Goal: Transaction & Acquisition: Book appointment/travel/reservation

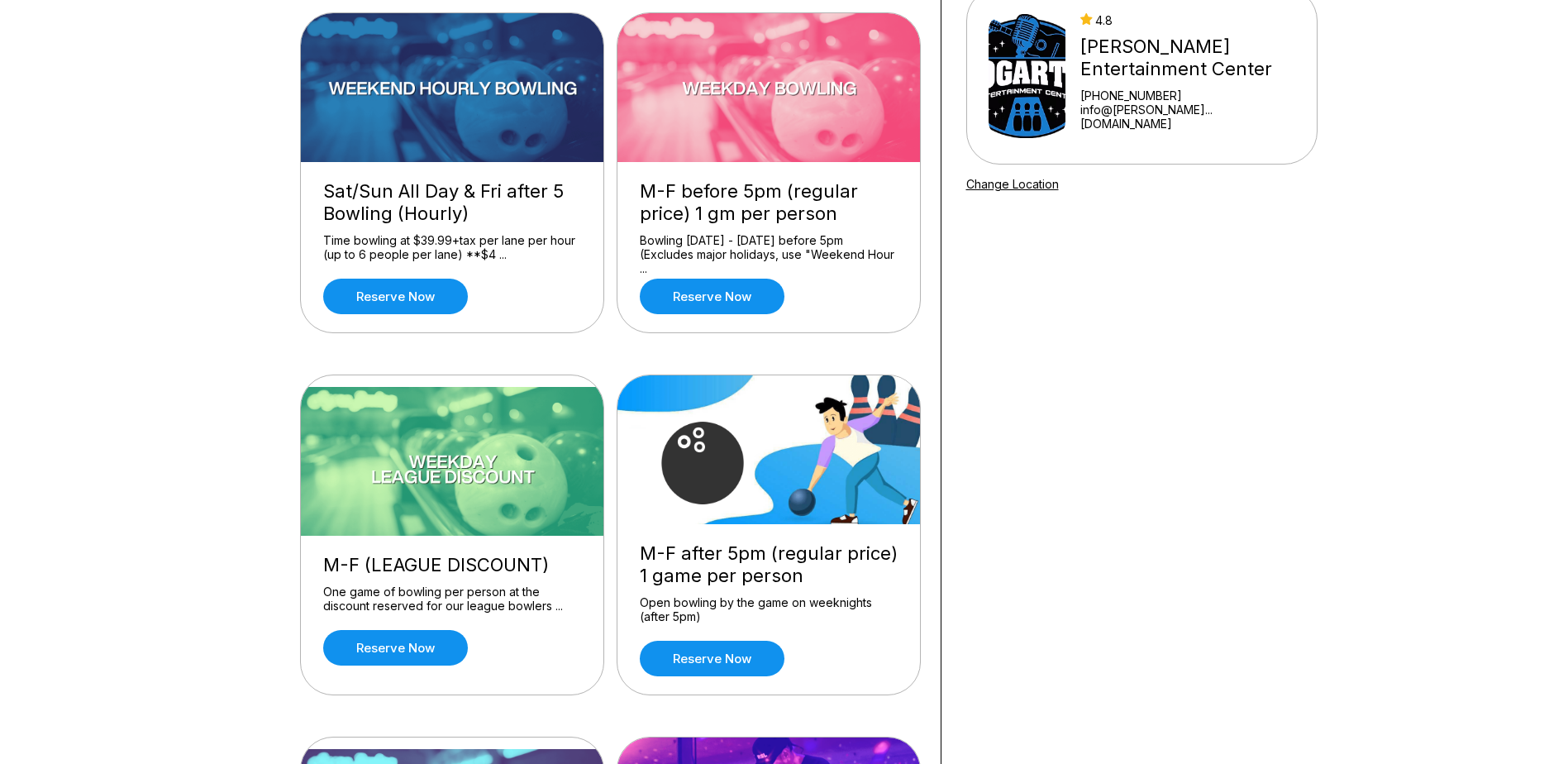
scroll to position [166, 0]
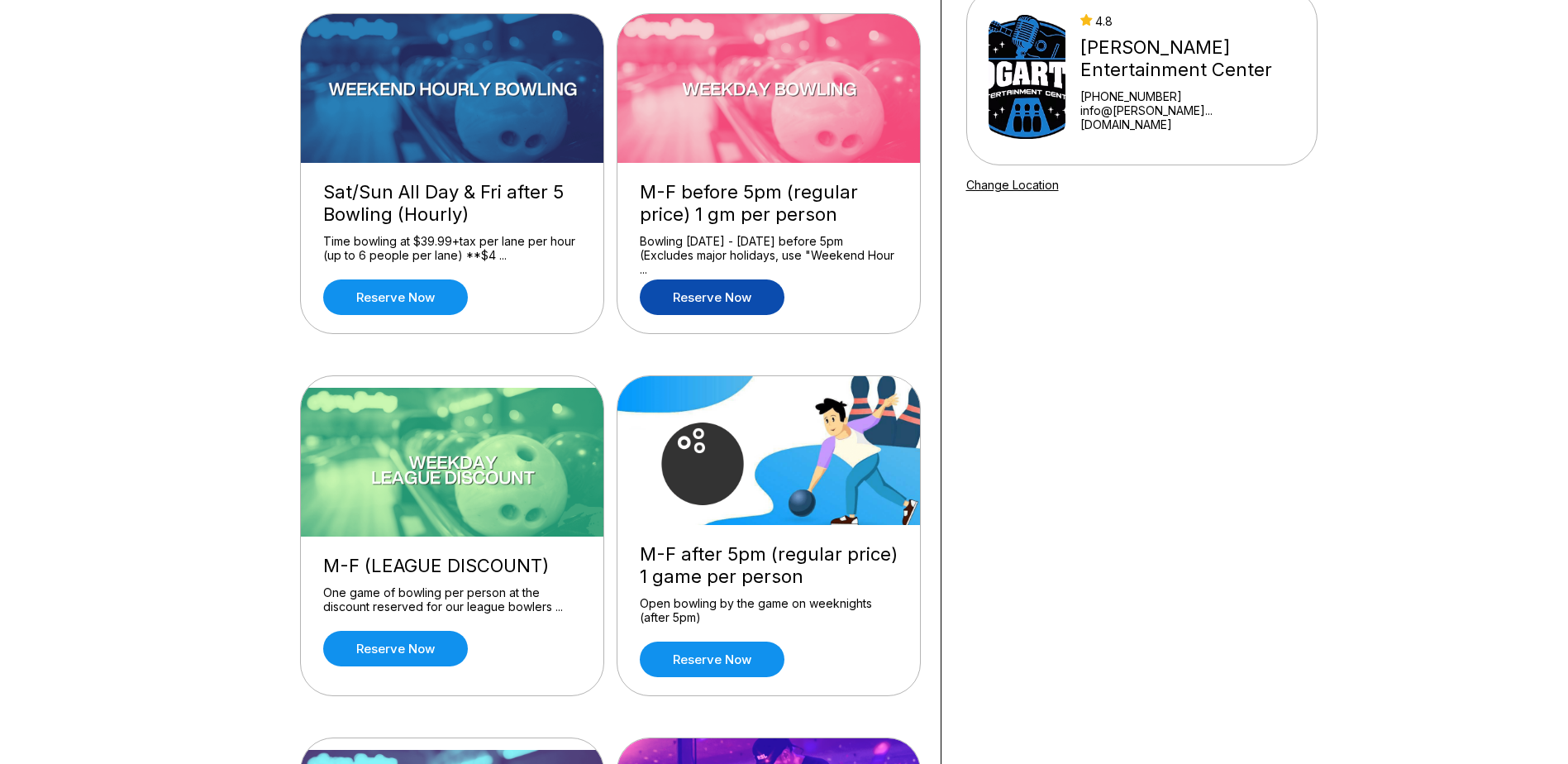
click at [729, 300] on link "Reserve now" at bounding box center [711, 297] width 145 height 35
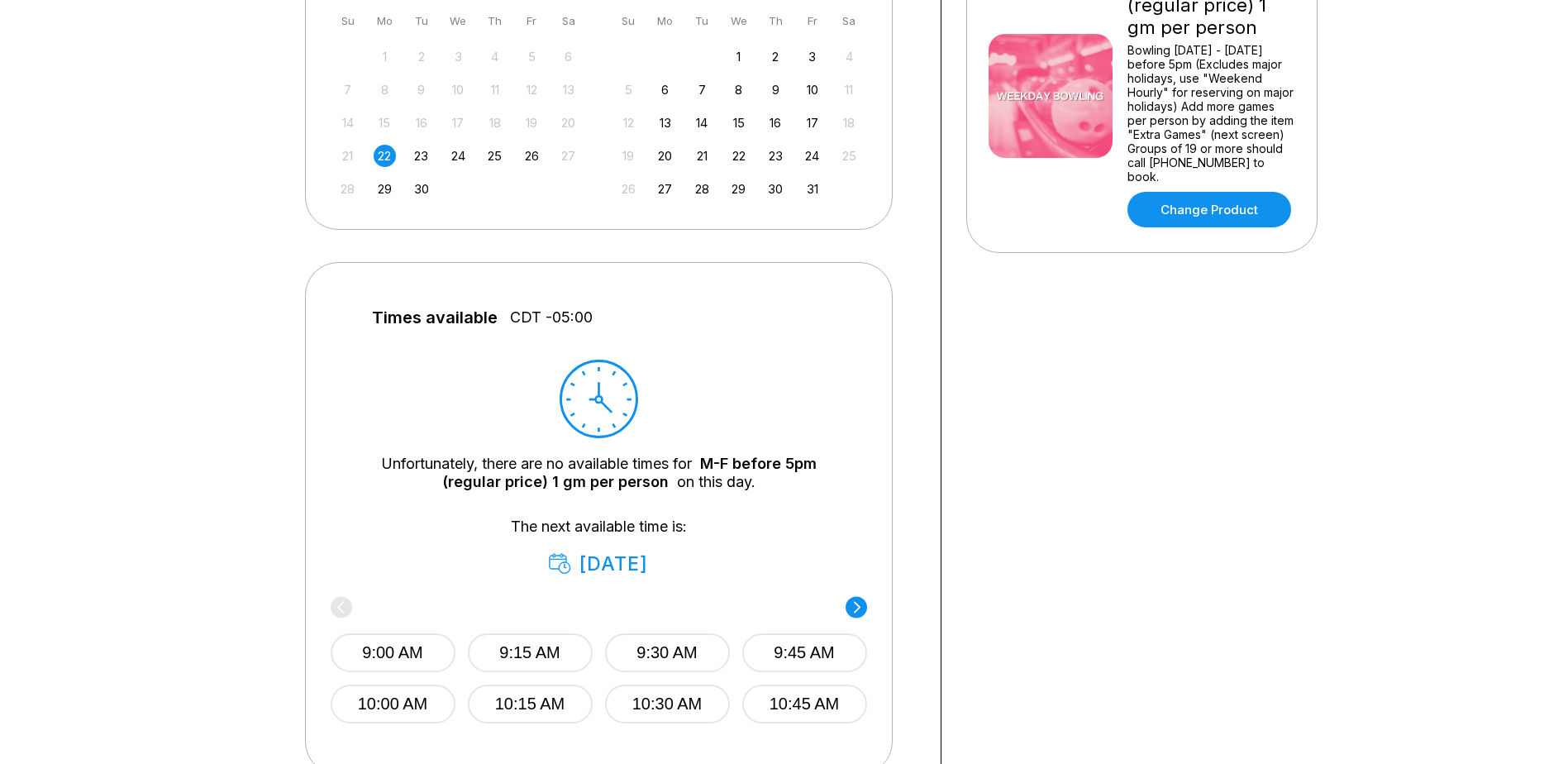
scroll to position [578, 0]
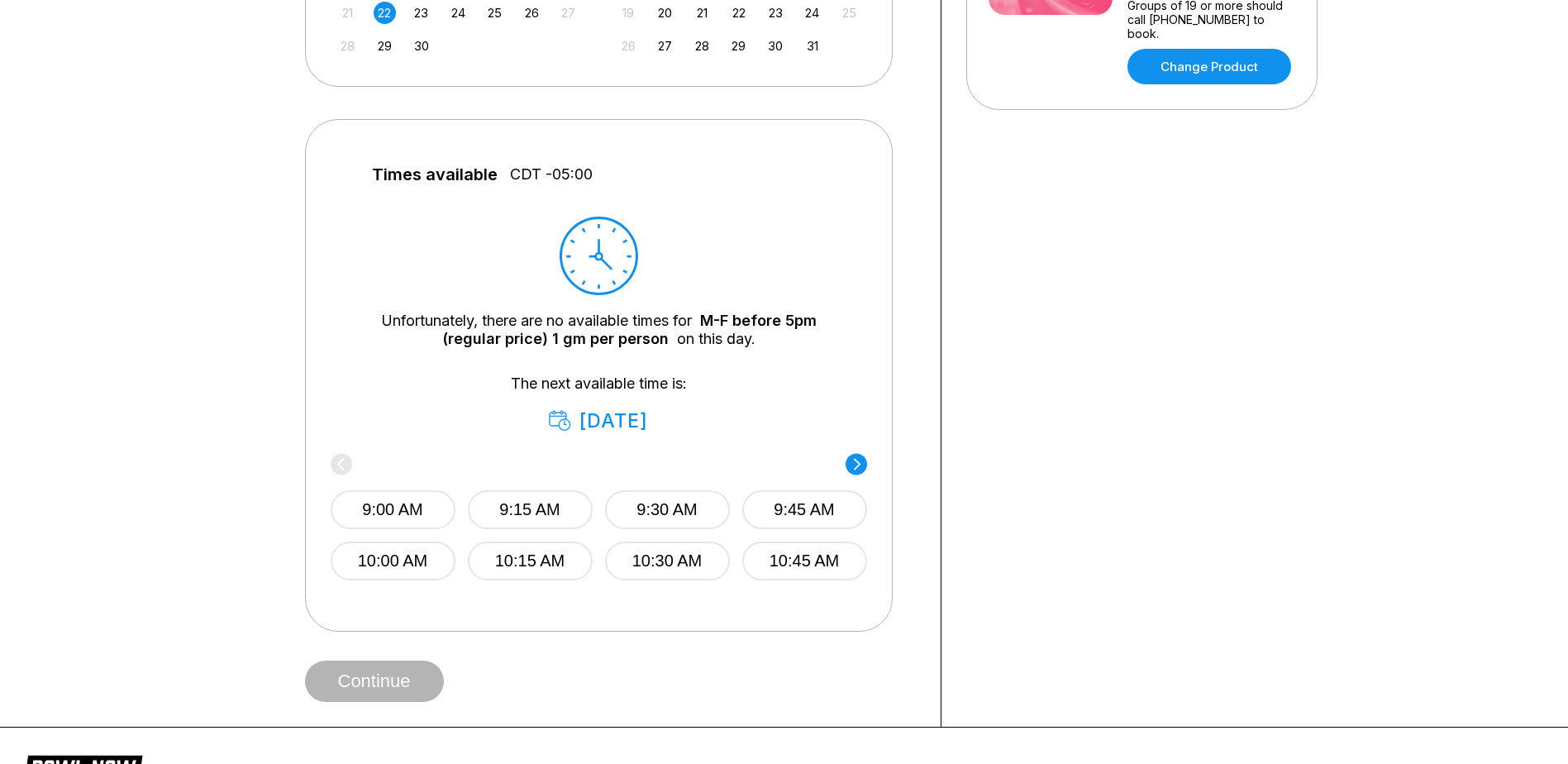
click at [340, 458] on div "9:00 AM 9:15 AM 9:30 AM 9:45 AM 10:00 AM 10:15 AM 10:30 AM 10:45 AM" at bounding box center [598, 519] width 536 height 124
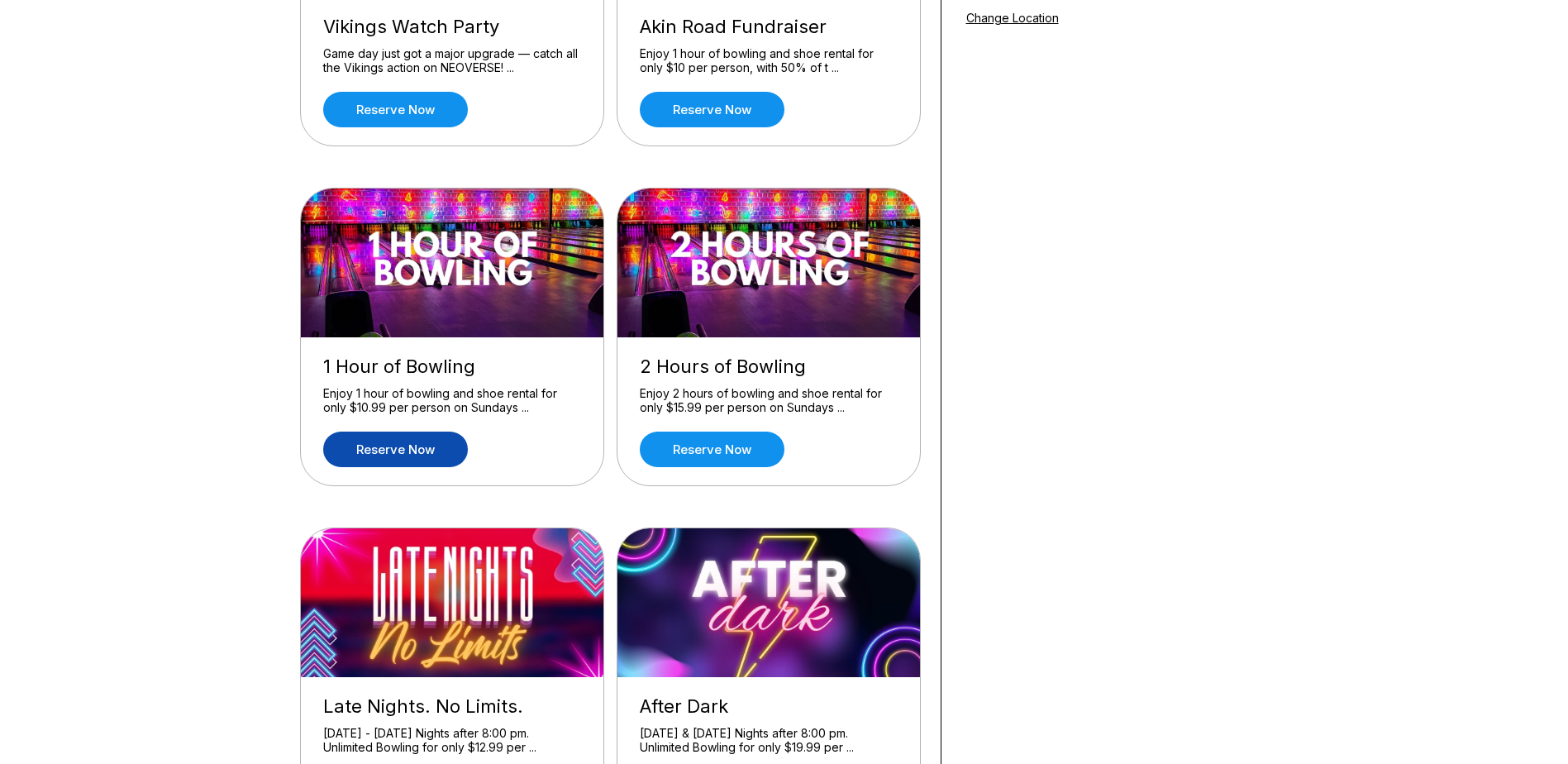
scroll to position [496, 0]
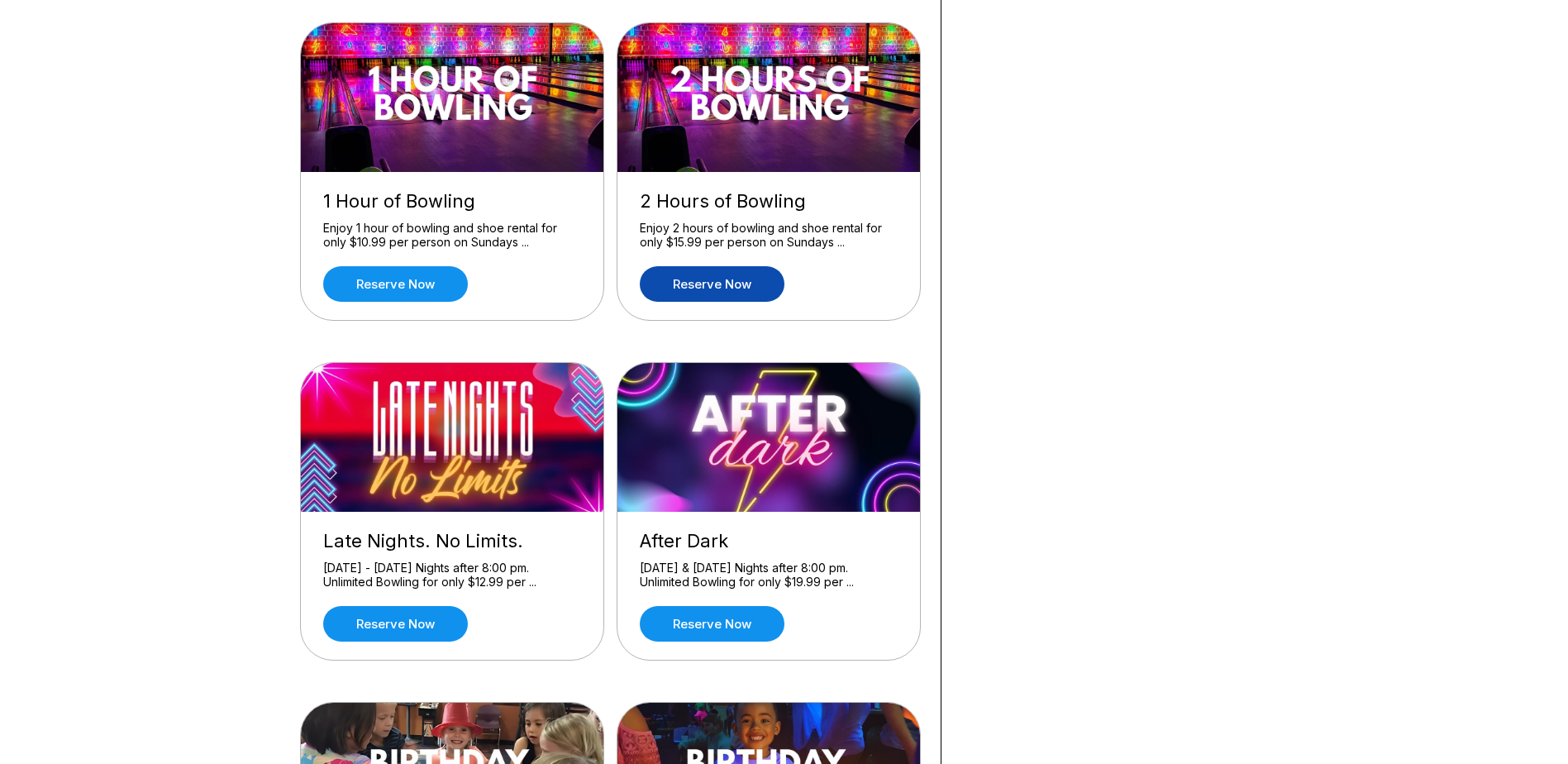
click at [665, 290] on link "Reserve now" at bounding box center [711, 283] width 145 height 35
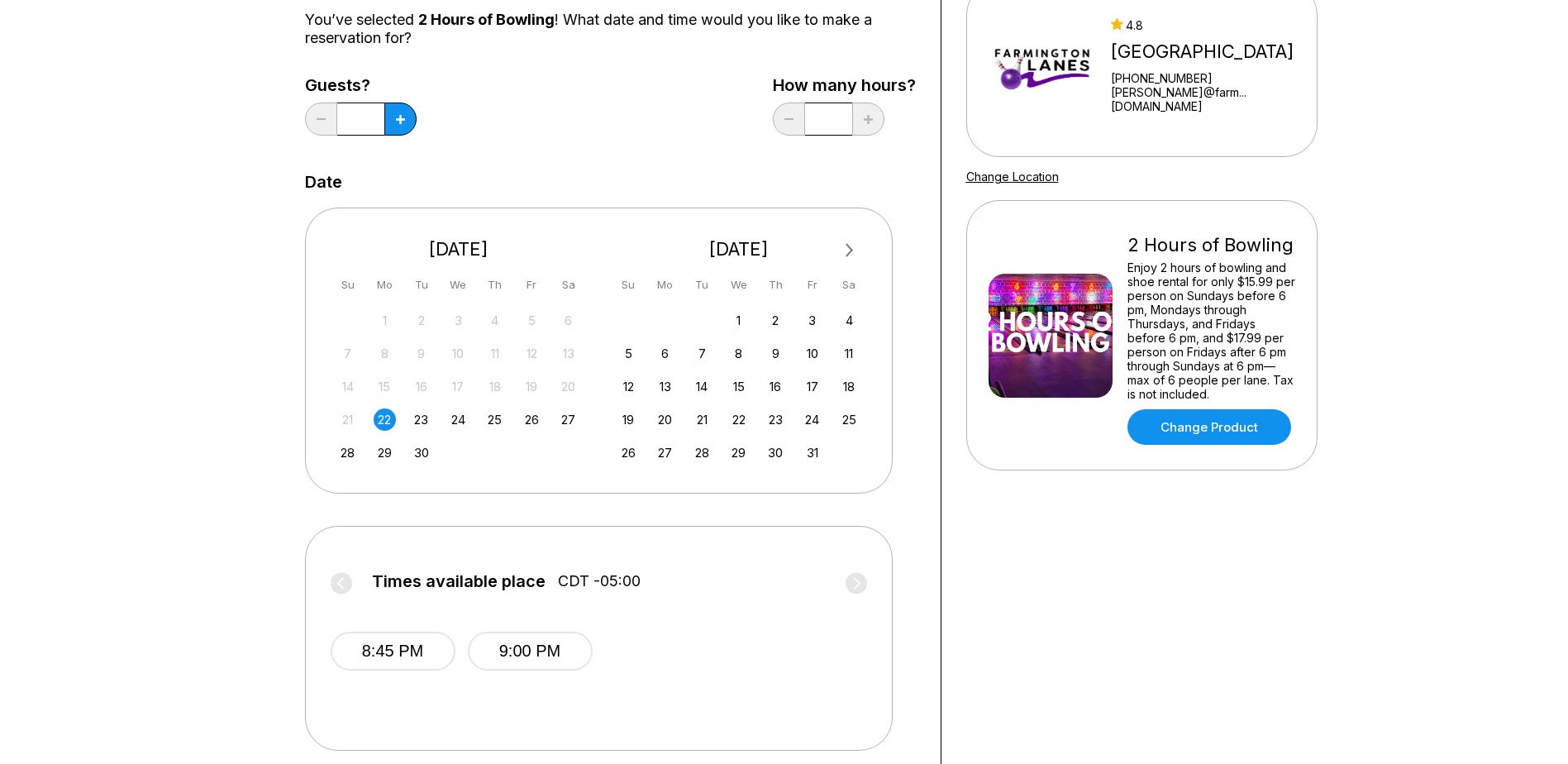
scroll to position [82, 0]
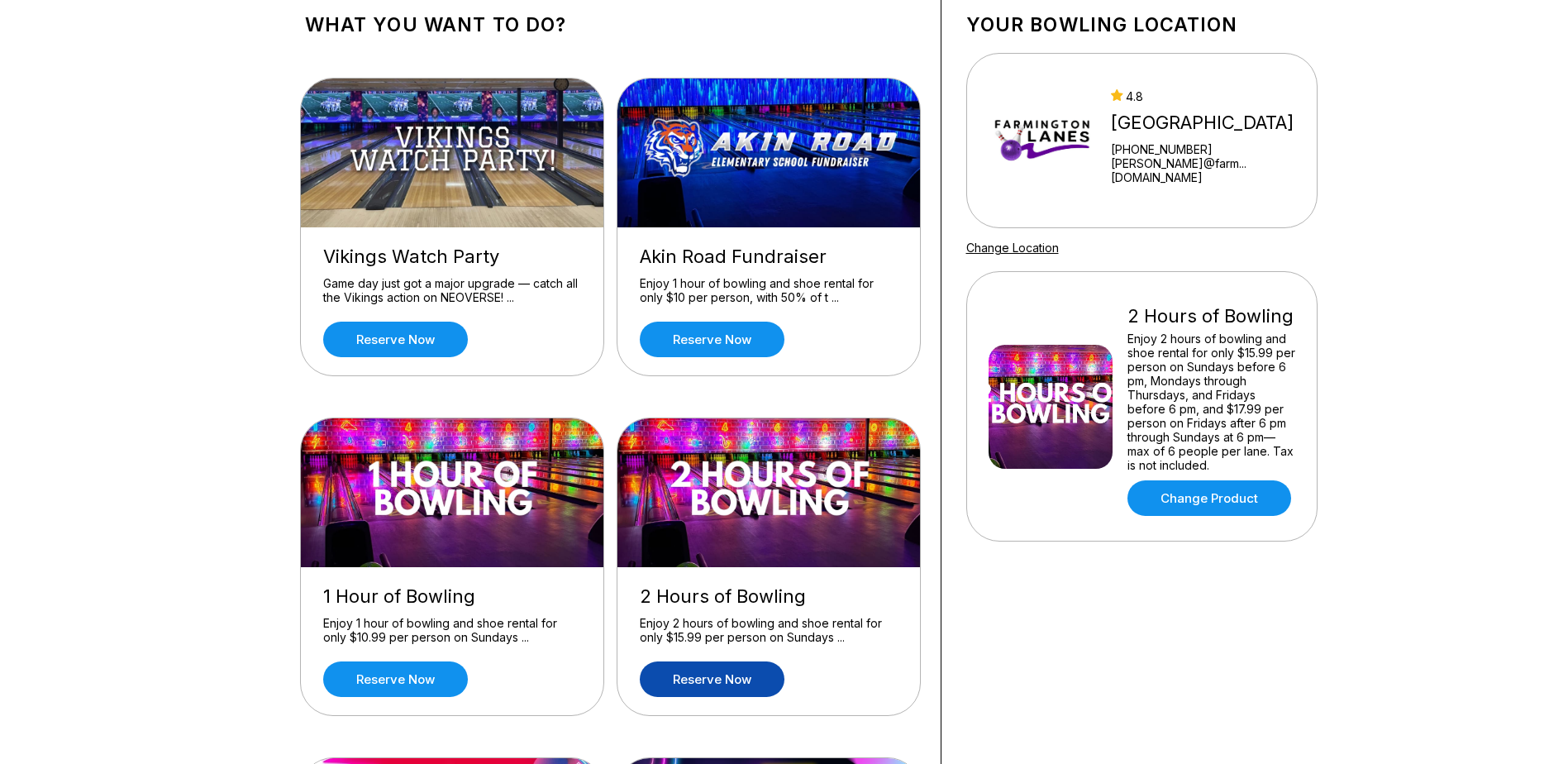
scroll to position [248, 0]
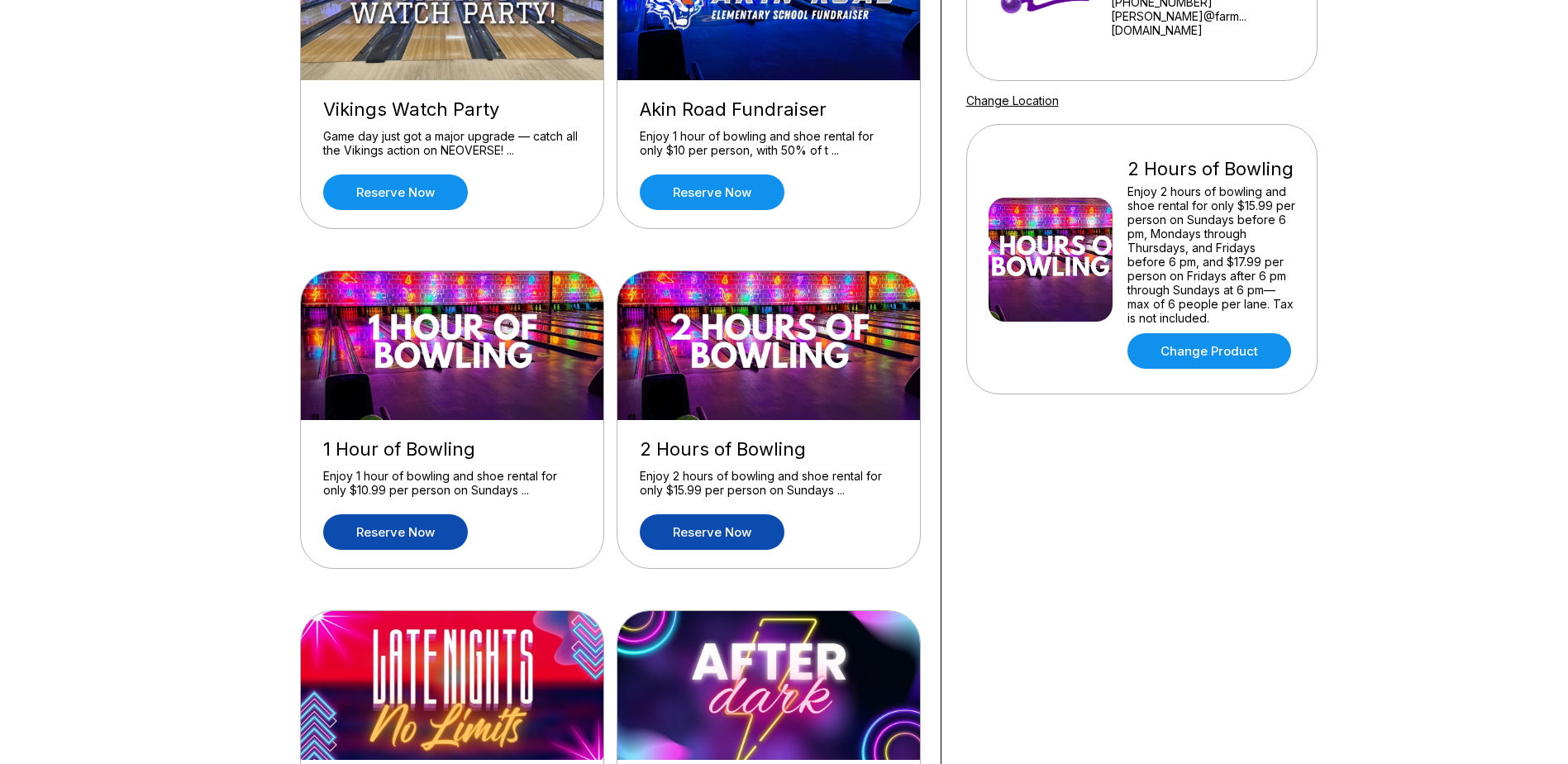
click at [392, 532] on link "Reserve now" at bounding box center [395, 531] width 145 height 35
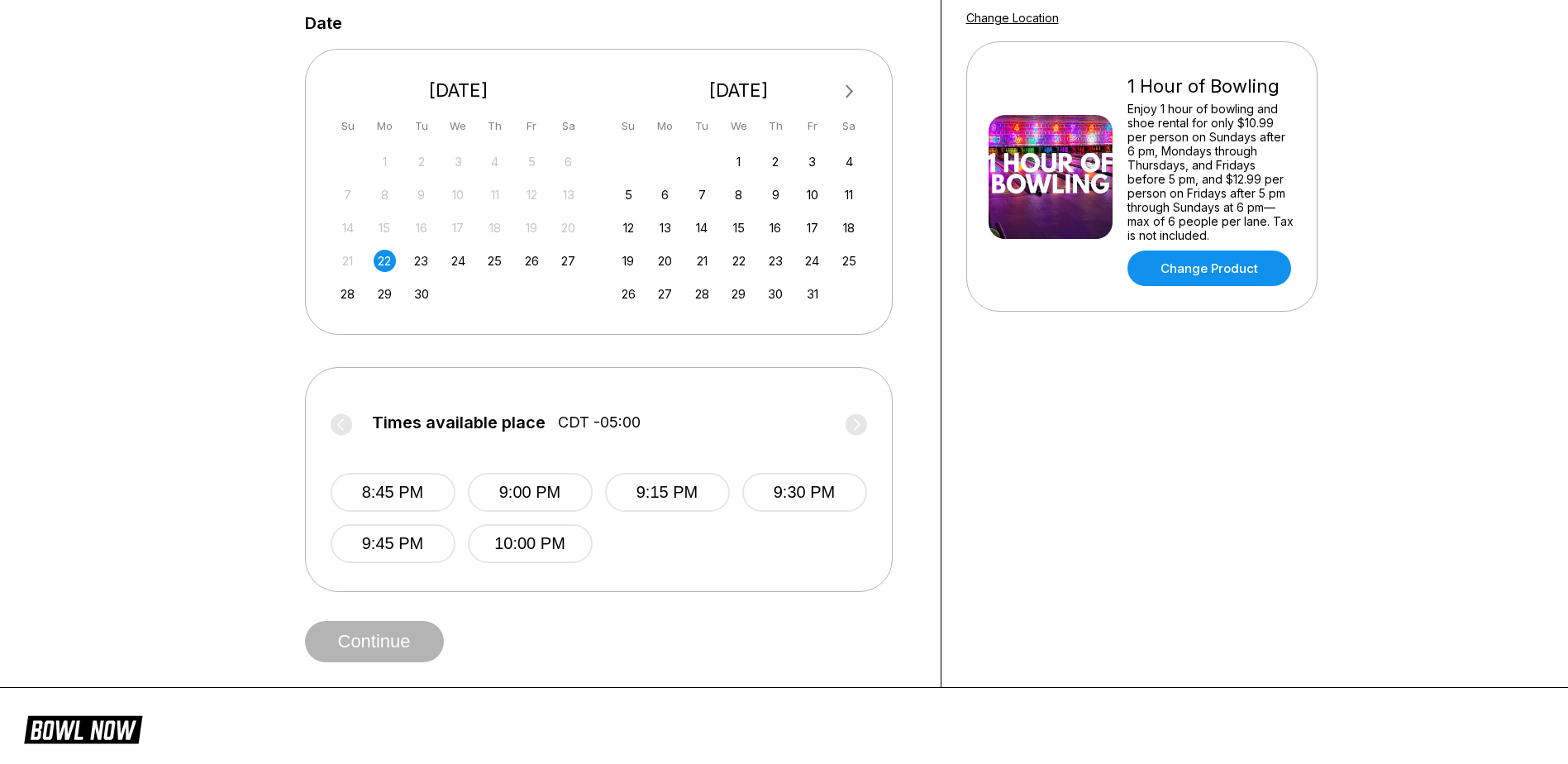
scroll to position [248, 0]
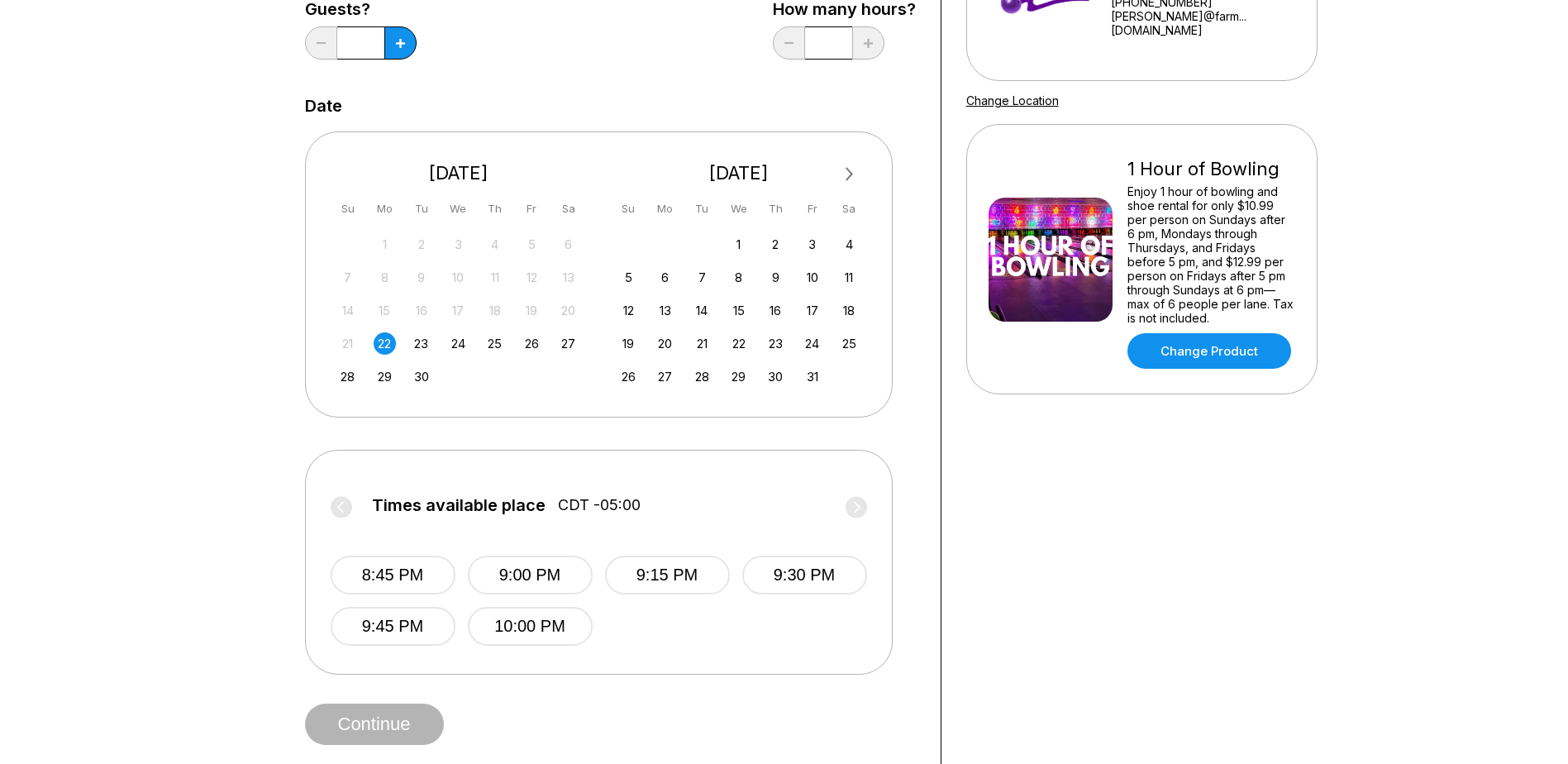
click at [345, 505] on label "Times available place CDT -05:00" at bounding box center [598, 509] width 536 height 27
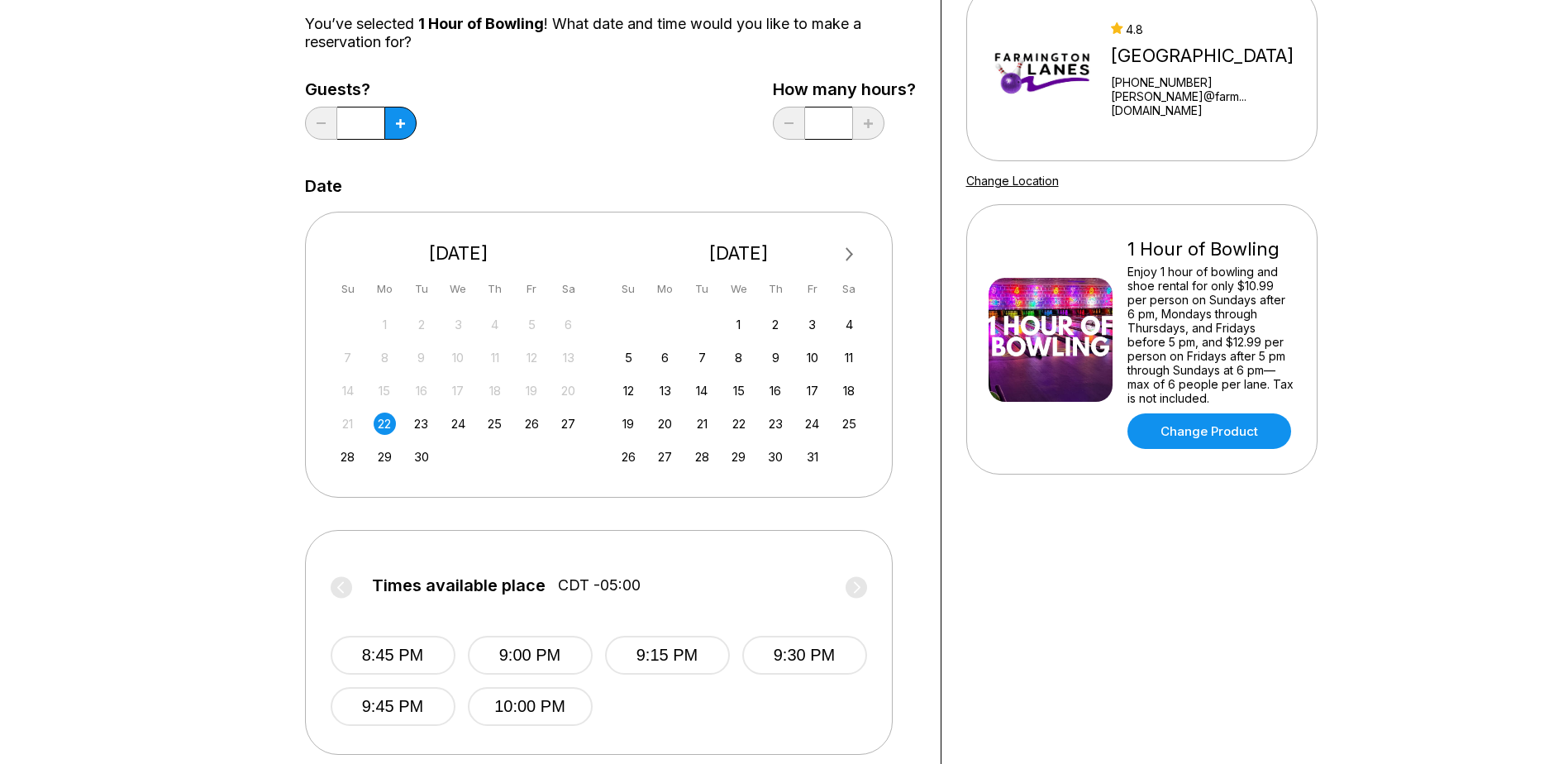
scroll to position [166, 0]
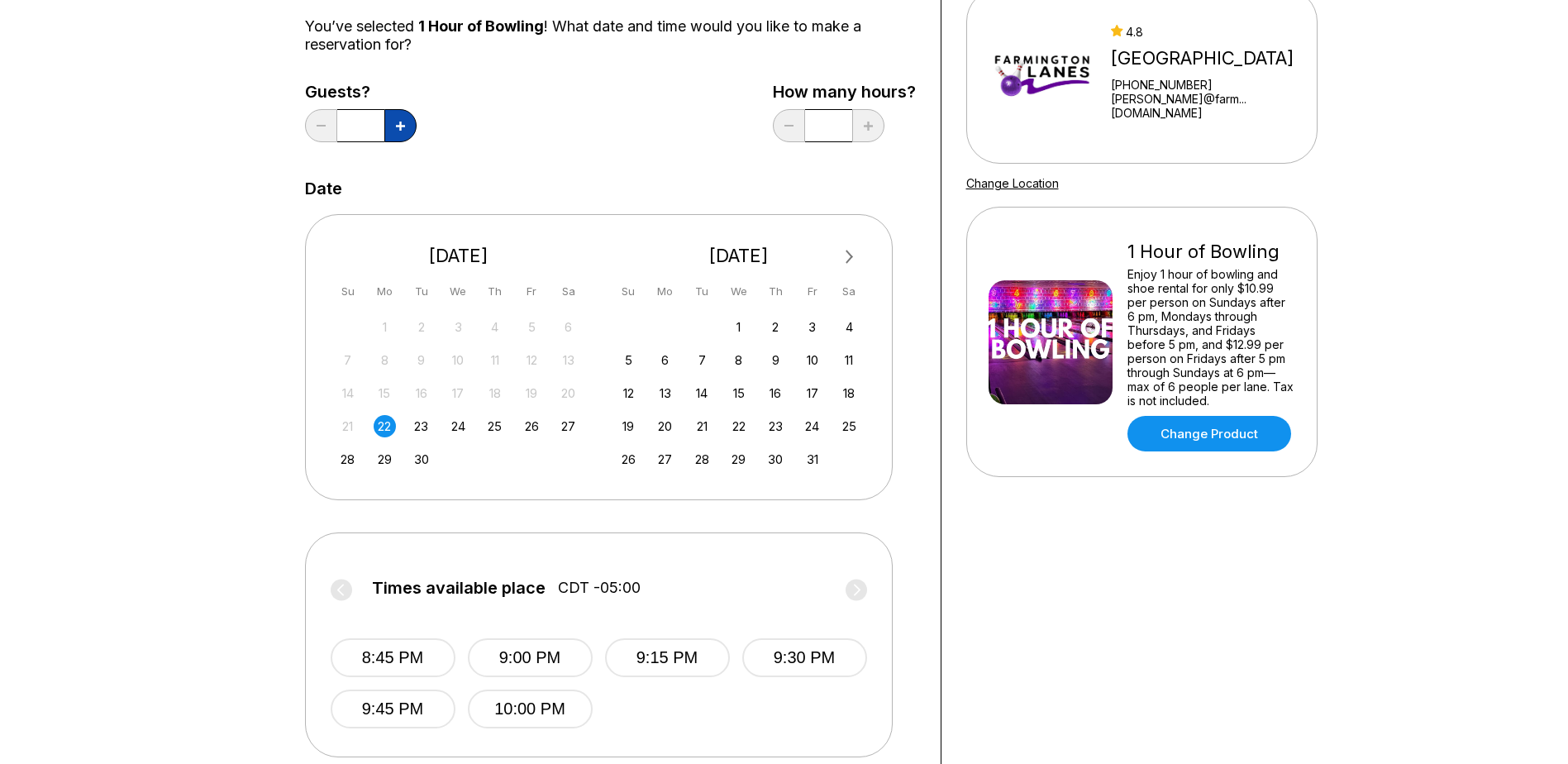
click at [411, 127] on button at bounding box center [401, 125] width 33 height 34
click at [410, 125] on button at bounding box center [401, 125] width 33 height 34
type input "*"
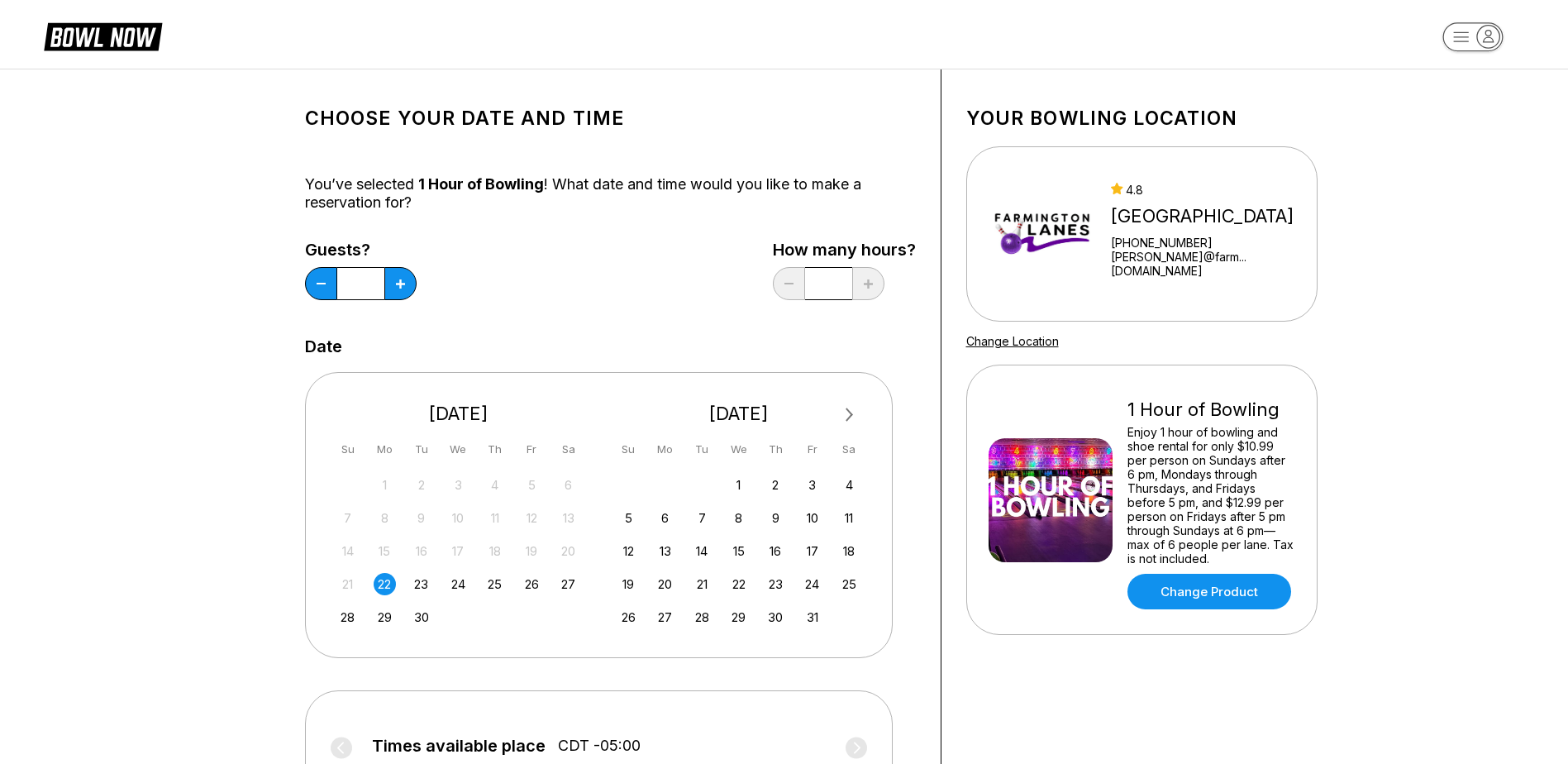
scroll to position [0, 0]
